Goal: Information Seeking & Learning: Learn about a topic

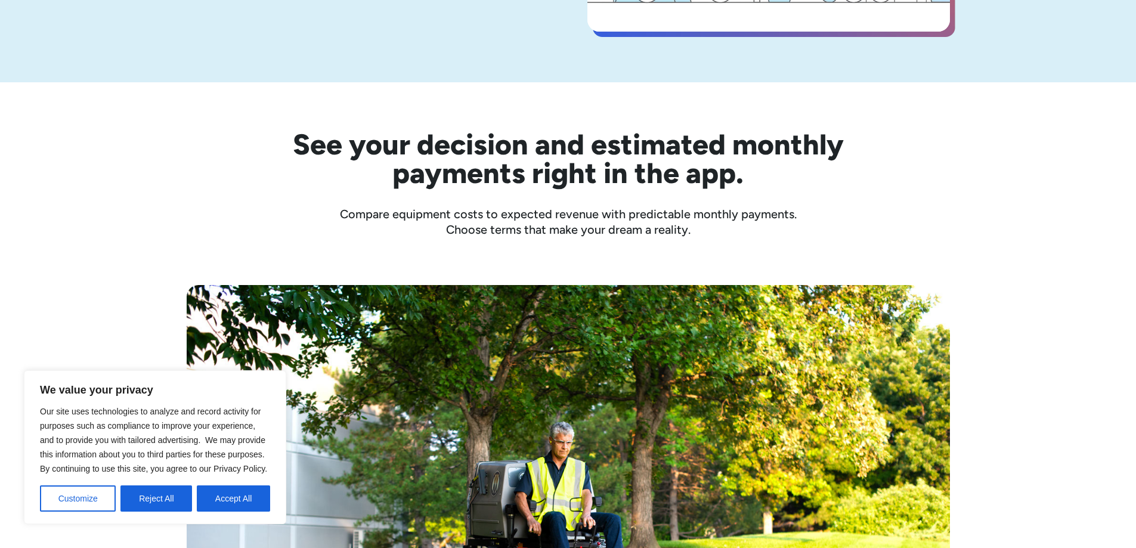
scroll to position [238, 0]
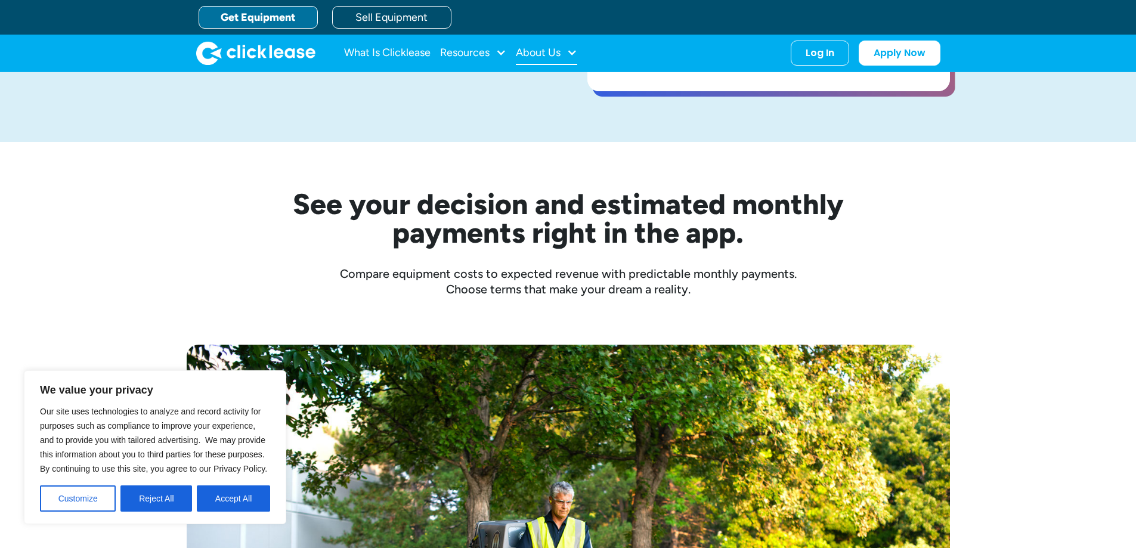
click at [573, 52] on div at bounding box center [571, 52] width 11 height 11
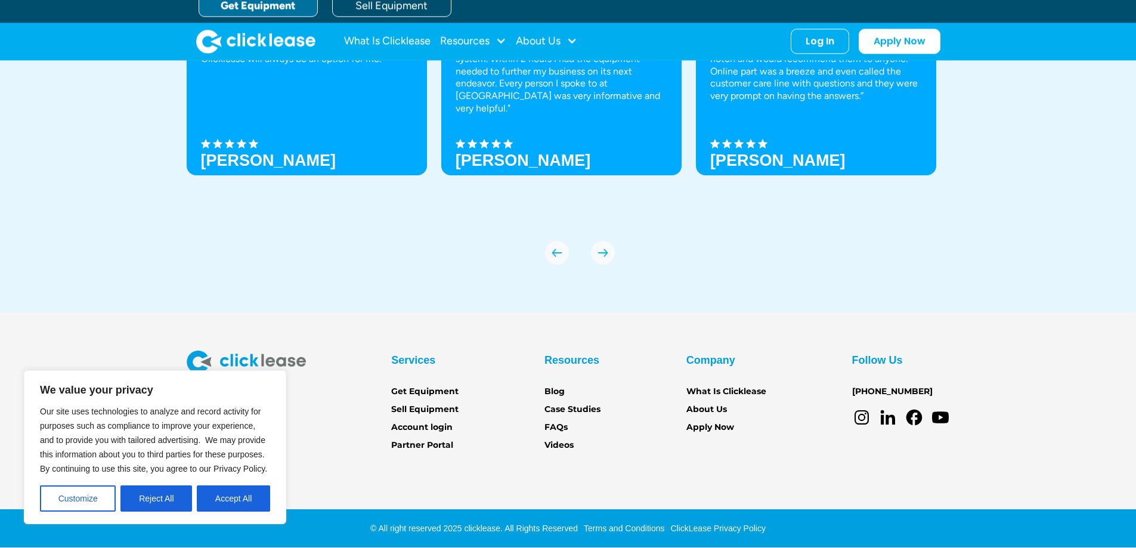
scroll to position [4139, 0]
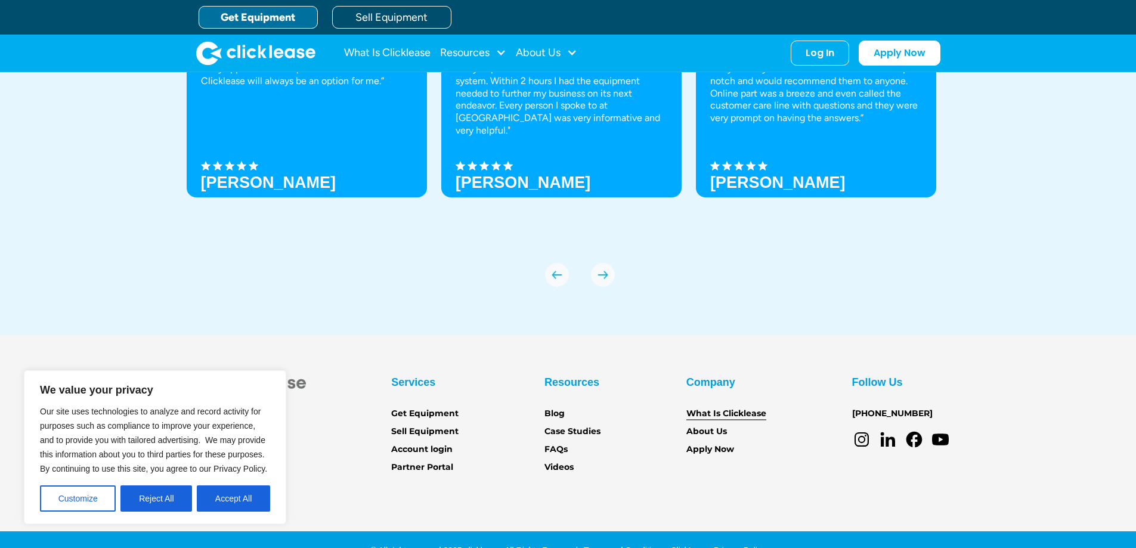
click at [727, 417] on link "What Is Clicklease" at bounding box center [726, 413] width 80 height 13
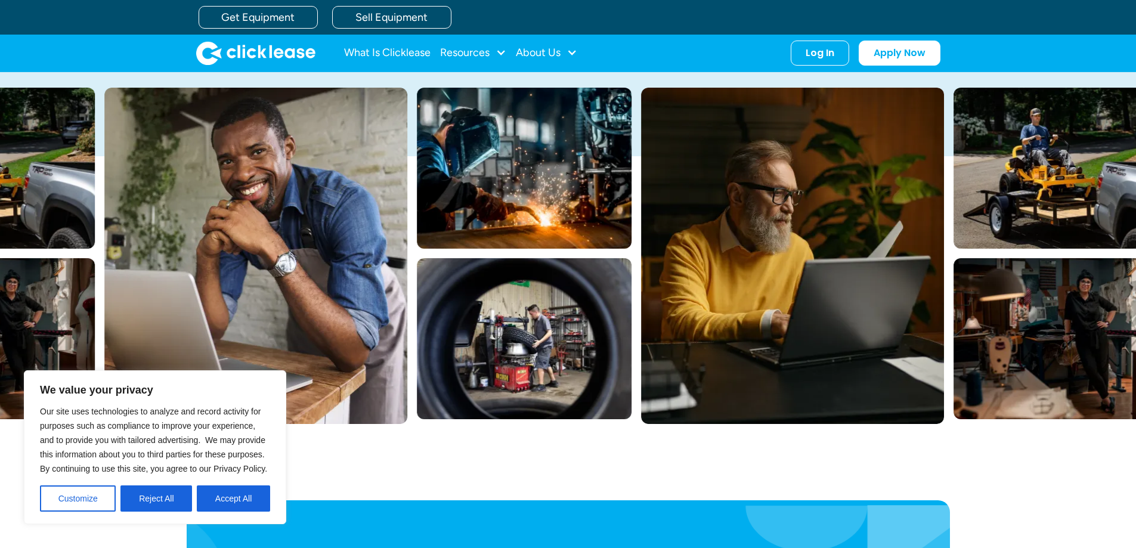
scroll to position [179, 0]
